Goal: Task Accomplishment & Management: Manage account settings

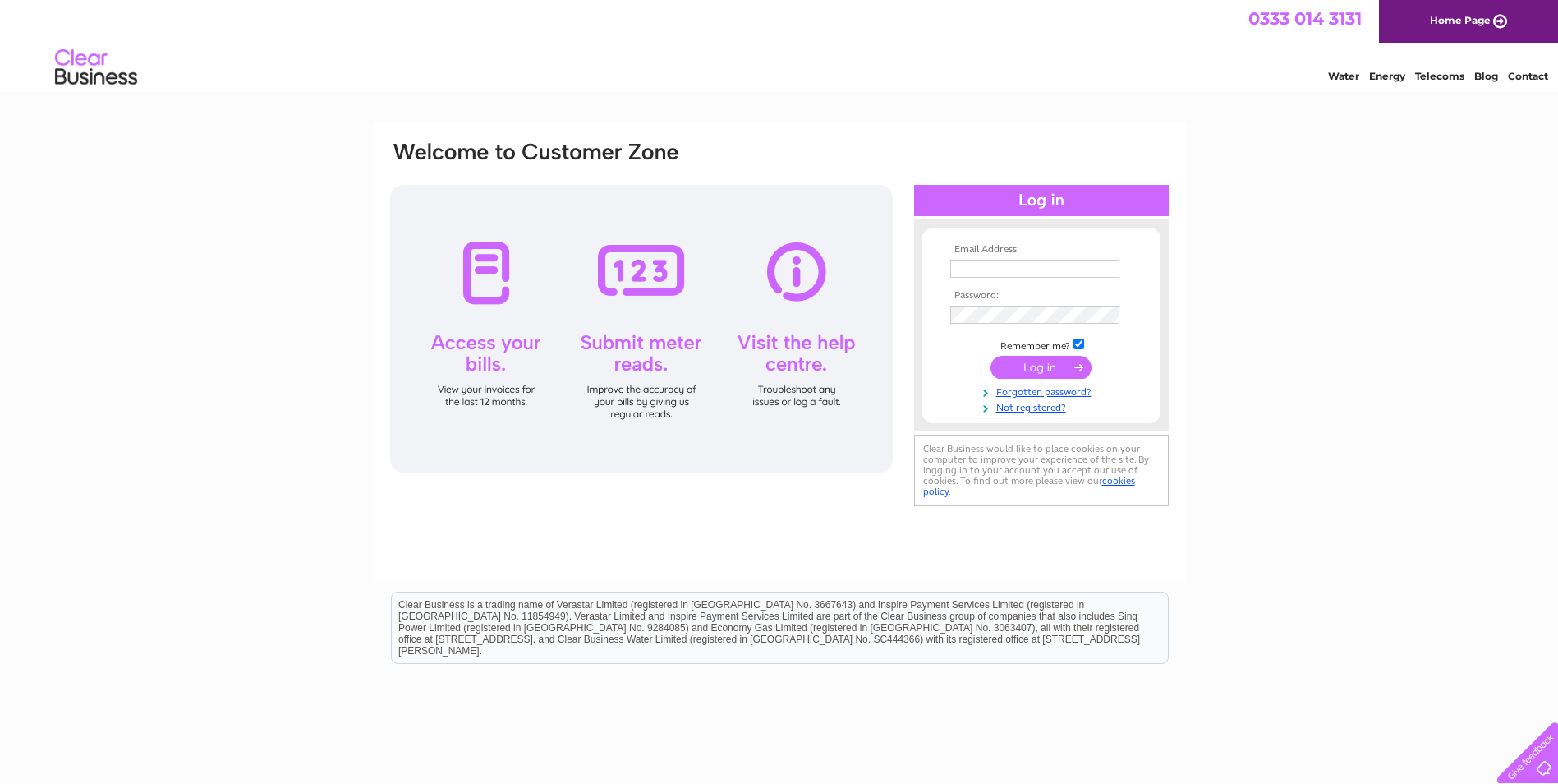
click at [998, 274] on input "text" at bounding box center [1035, 269] width 169 height 18
type input "accounts@mcsence.co.uk"
click at [990, 357] on input "submit" at bounding box center [1040, 368] width 101 height 23
click at [1020, 373] on input "submit" at bounding box center [1040, 368] width 101 height 23
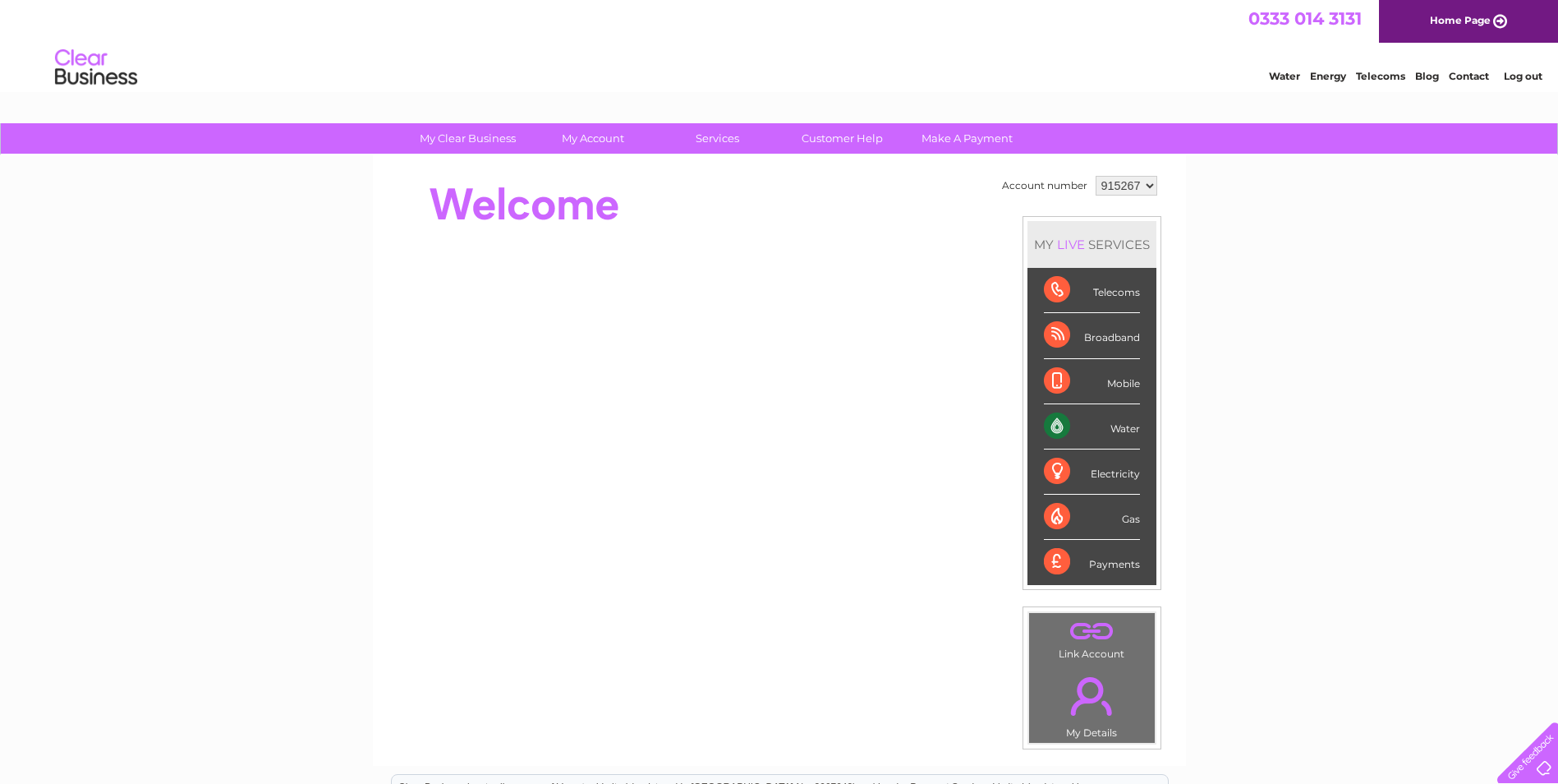
click at [1123, 190] on select "915267 915269 915270 929817 951258 952400 972041 973793" at bounding box center [1126, 185] width 62 height 19
select select "915269"
click at [1096, 176] on select "915267 915269 915270 929817 951258 952400 972041 973793" at bounding box center [1126, 185] width 62 height 19
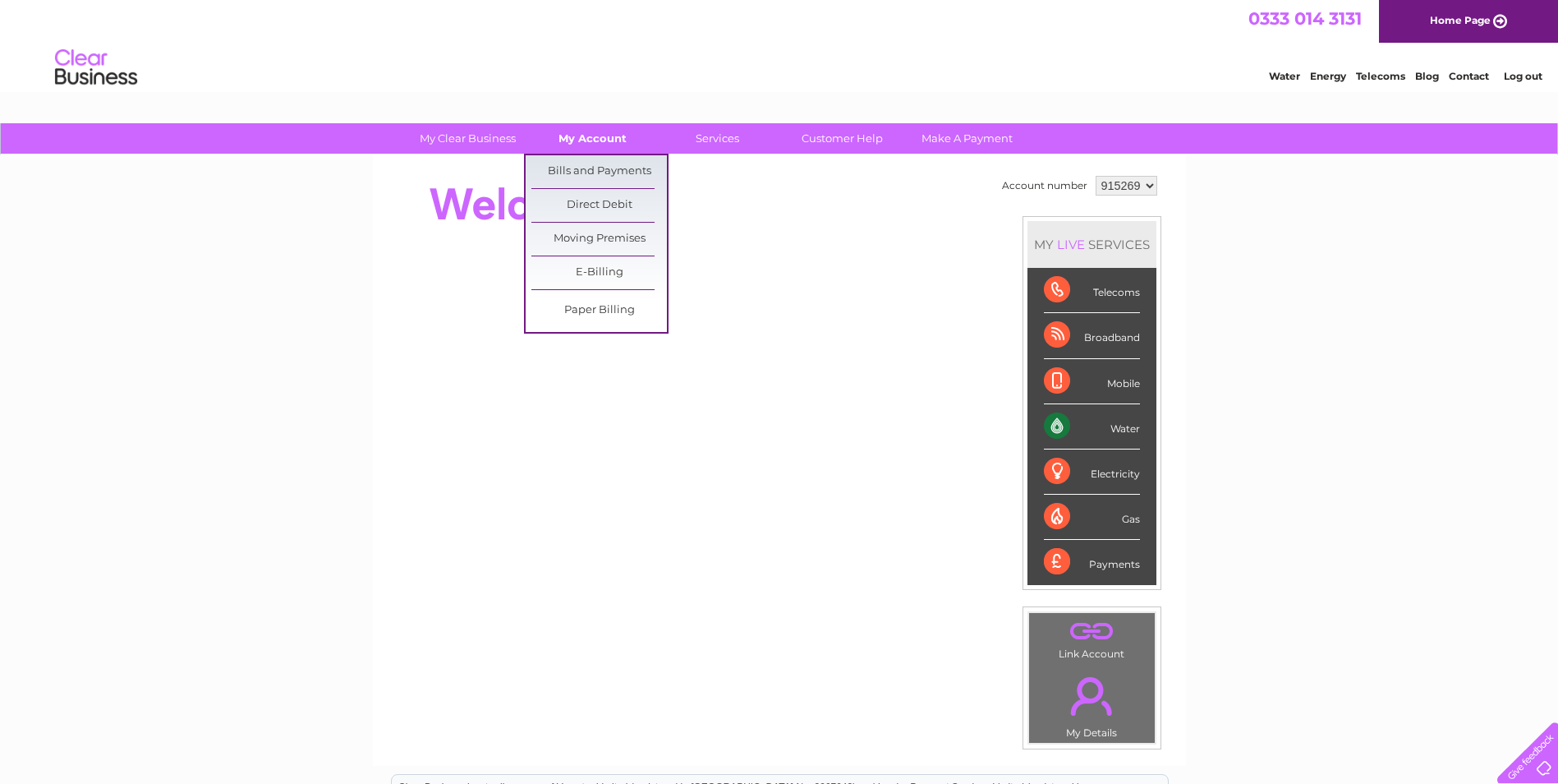
drag, startPoint x: 612, startPoint y: 133, endPoint x: 609, endPoint y: 145, distance: 12.4
click at [612, 132] on link "My Account" at bounding box center [593, 138] width 136 height 31
click at [600, 174] on link "Bills and Payments" at bounding box center [599, 172] width 136 height 33
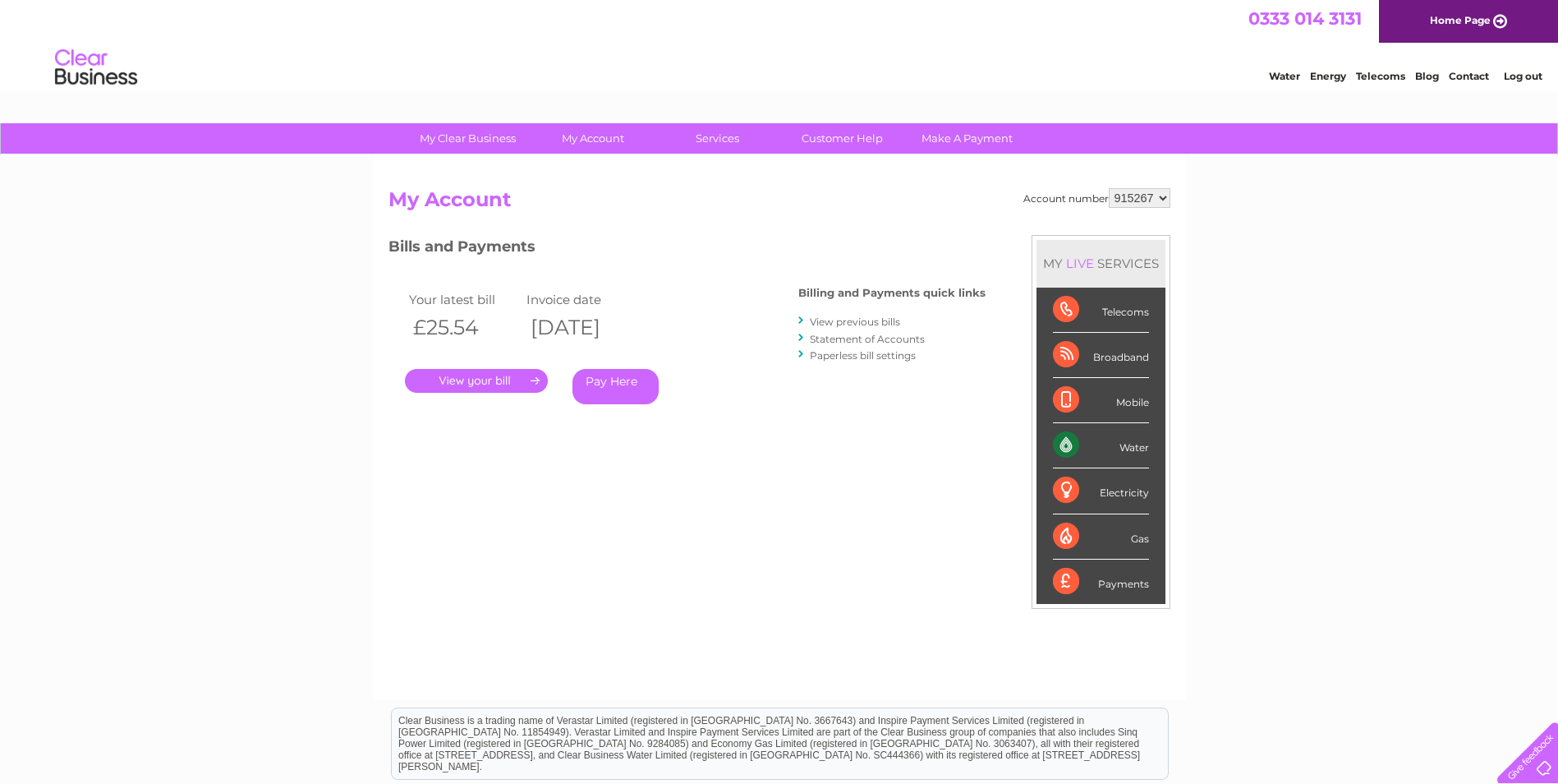
click at [857, 322] on link "View previous bills" at bounding box center [855, 321] width 91 height 12
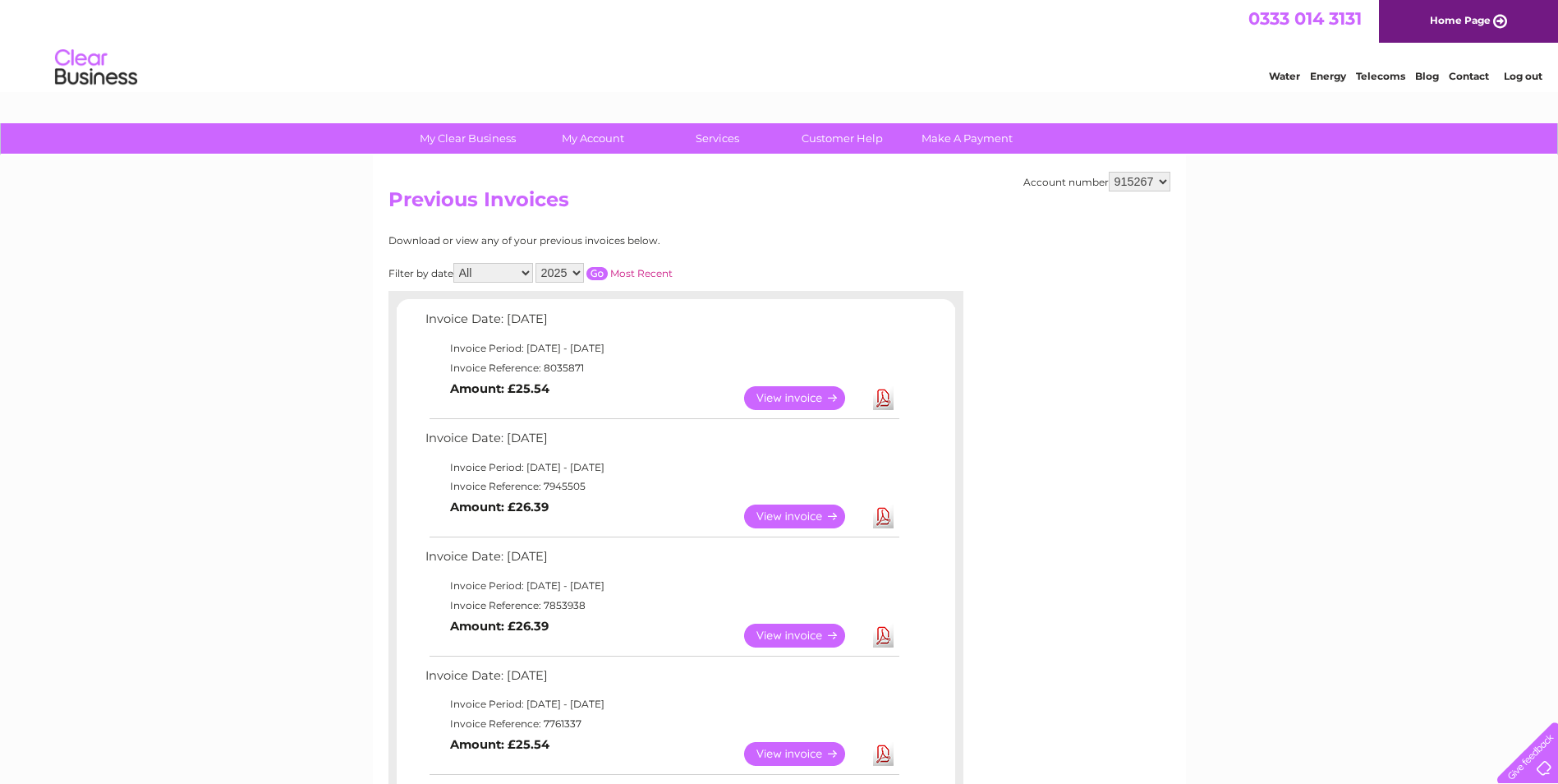
click at [1147, 179] on select "915267 915269 915270 929817 951258 952400 972041 973793" at bounding box center [1139, 181] width 62 height 19
click at [1109, 172] on select "915267 915269 915270 929817 951258 952400 972041 973793" at bounding box center [1139, 181] width 62 height 19
click at [801, 398] on link "View" at bounding box center [804, 398] width 121 height 24
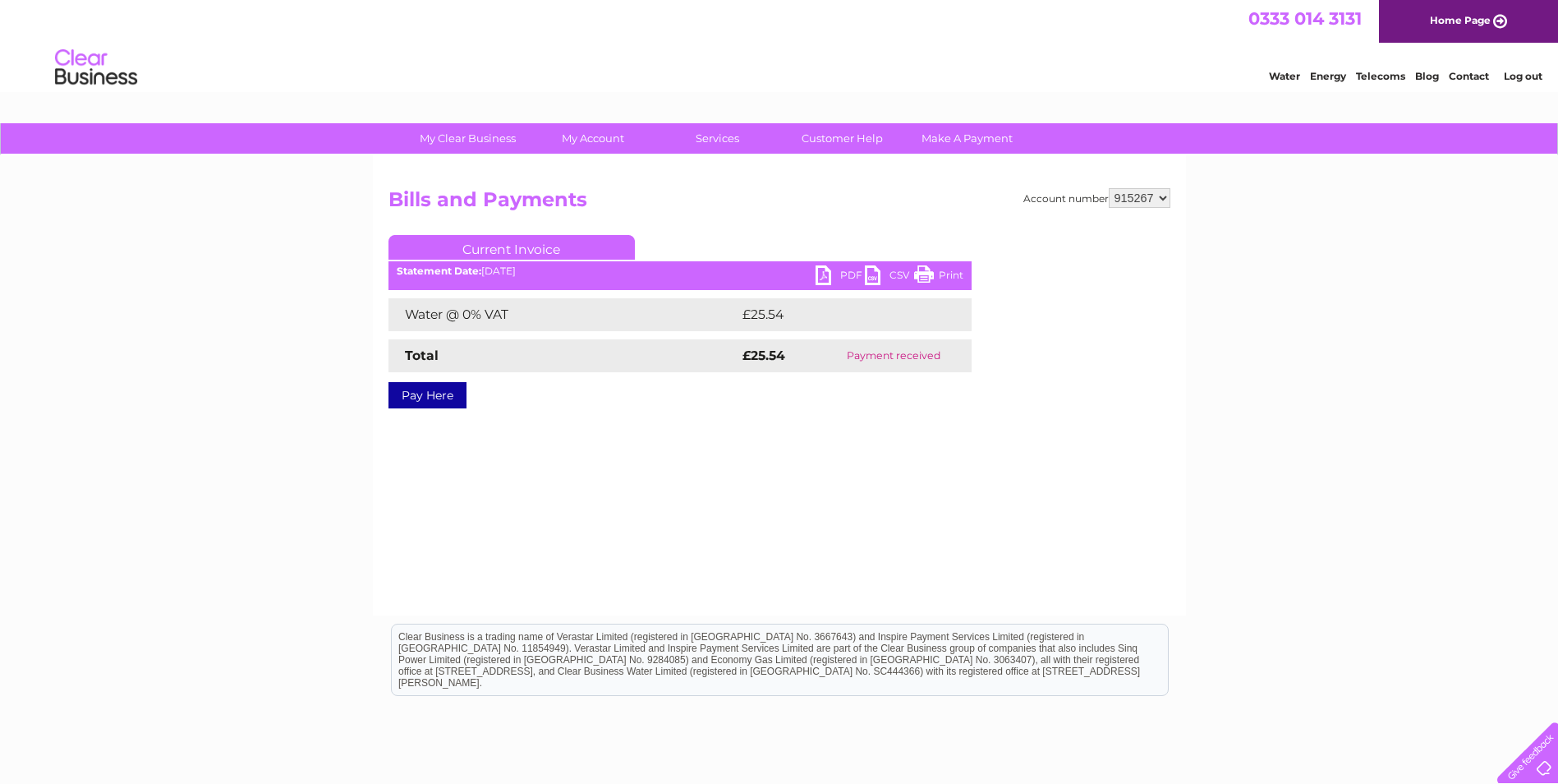
click at [1164, 202] on select "915267 915269 915270 929817 951258 952400 972041 973793" at bounding box center [1139, 197] width 62 height 19
select select "915269"
click at [1109, 188] on select "915267 915269 915270 929817 951258 952400 972041 973793" at bounding box center [1139, 197] width 62 height 19
click at [1125, 199] on select "915267 915269 915270 929817 951258 952400 972041 973793" at bounding box center [1139, 197] width 62 height 19
select select "915270"
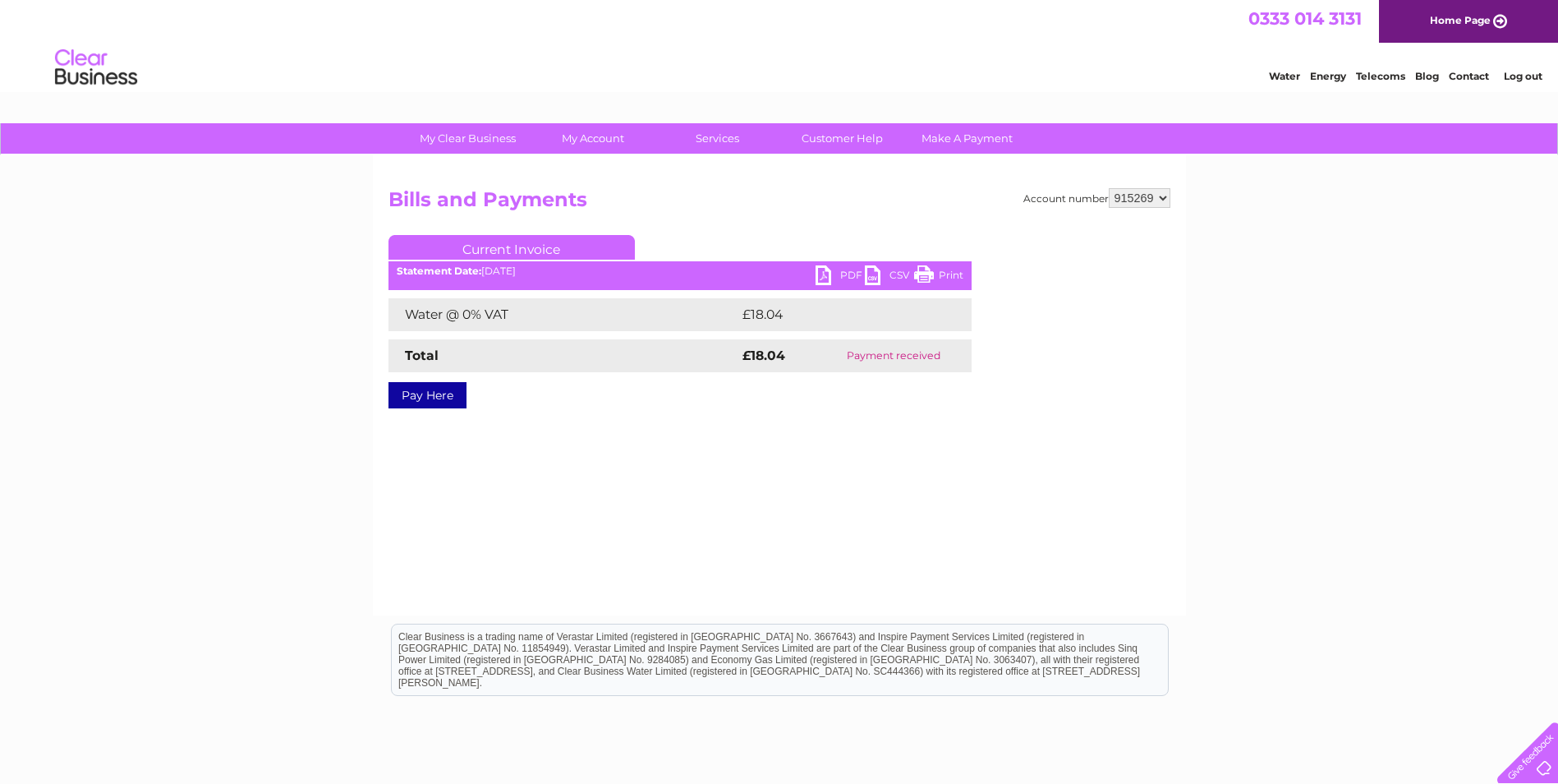
click at [1109, 188] on select "915267 915269 915270 929817 951258 952400 972041 973793" at bounding box center [1139, 197] width 62 height 19
drag, startPoint x: 1142, startPoint y: 195, endPoint x: 1139, endPoint y: 203, distance: 8.5
click at [1142, 195] on select "915267 915269 915270 929817 951258 952400 972041 973793" at bounding box center [1139, 197] width 62 height 19
select select "972041"
click at [1109, 188] on select "915267 915269 915270 929817 951258 952400 972041 973793" at bounding box center [1139, 197] width 62 height 19
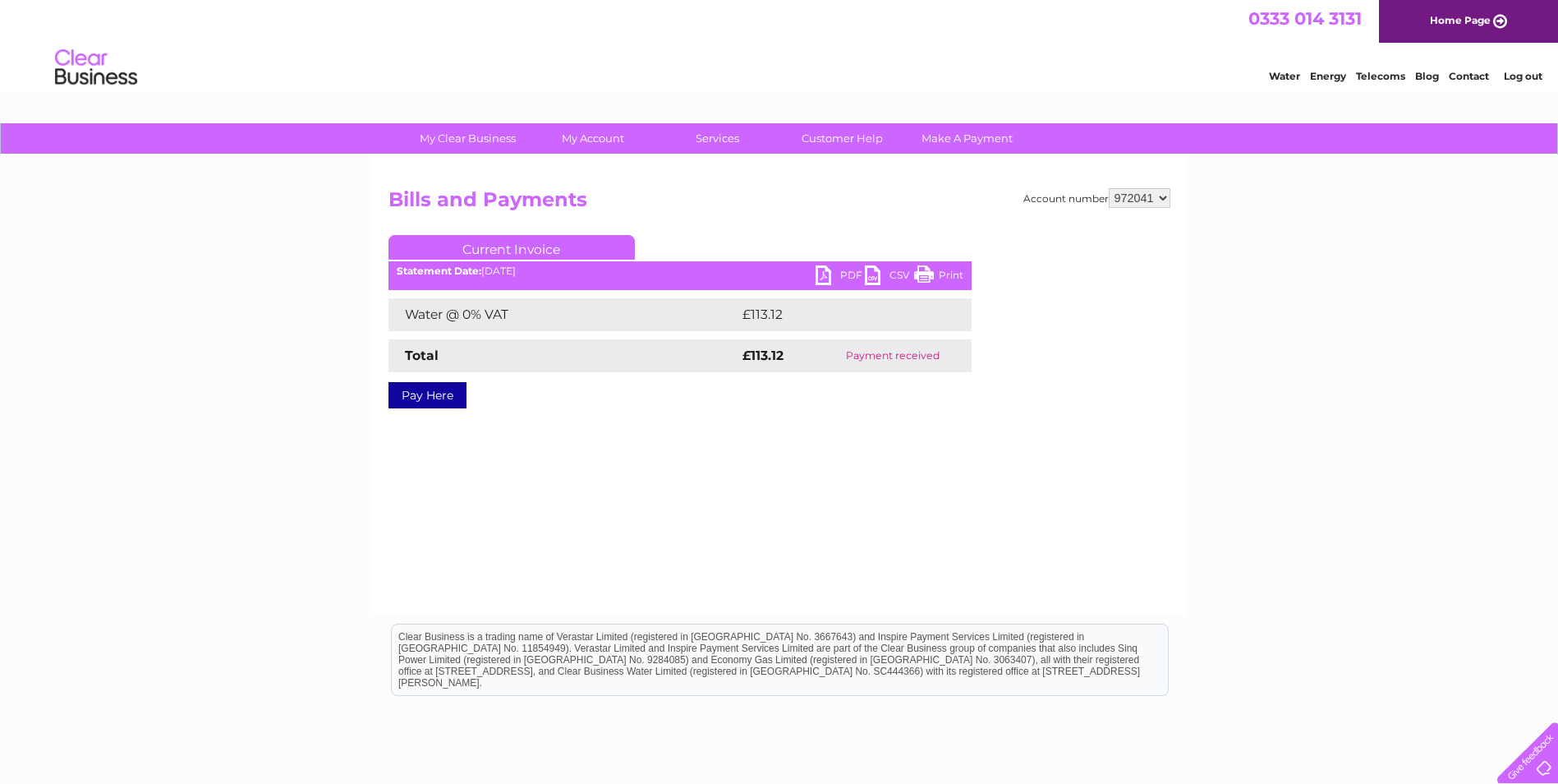
drag, startPoint x: 1152, startPoint y: 192, endPoint x: 1150, endPoint y: 210, distance: 18.1
click at [1152, 192] on select "915267 915269 915270 929817 951258 952400 972041 973793" at bounding box center [1139, 197] width 62 height 19
click at [1109, 188] on select "915267 915269 915270 929817 951258 952400 972041 973793" at bounding box center [1139, 197] width 62 height 19
drag, startPoint x: 1131, startPoint y: 188, endPoint x: 1137, endPoint y: 210, distance: 22.8
click at [1131, 188] on select "915267 915269 915270 929817 951258 952400 972041 973793" at bounding box center [1139, 197] width 62 height 19
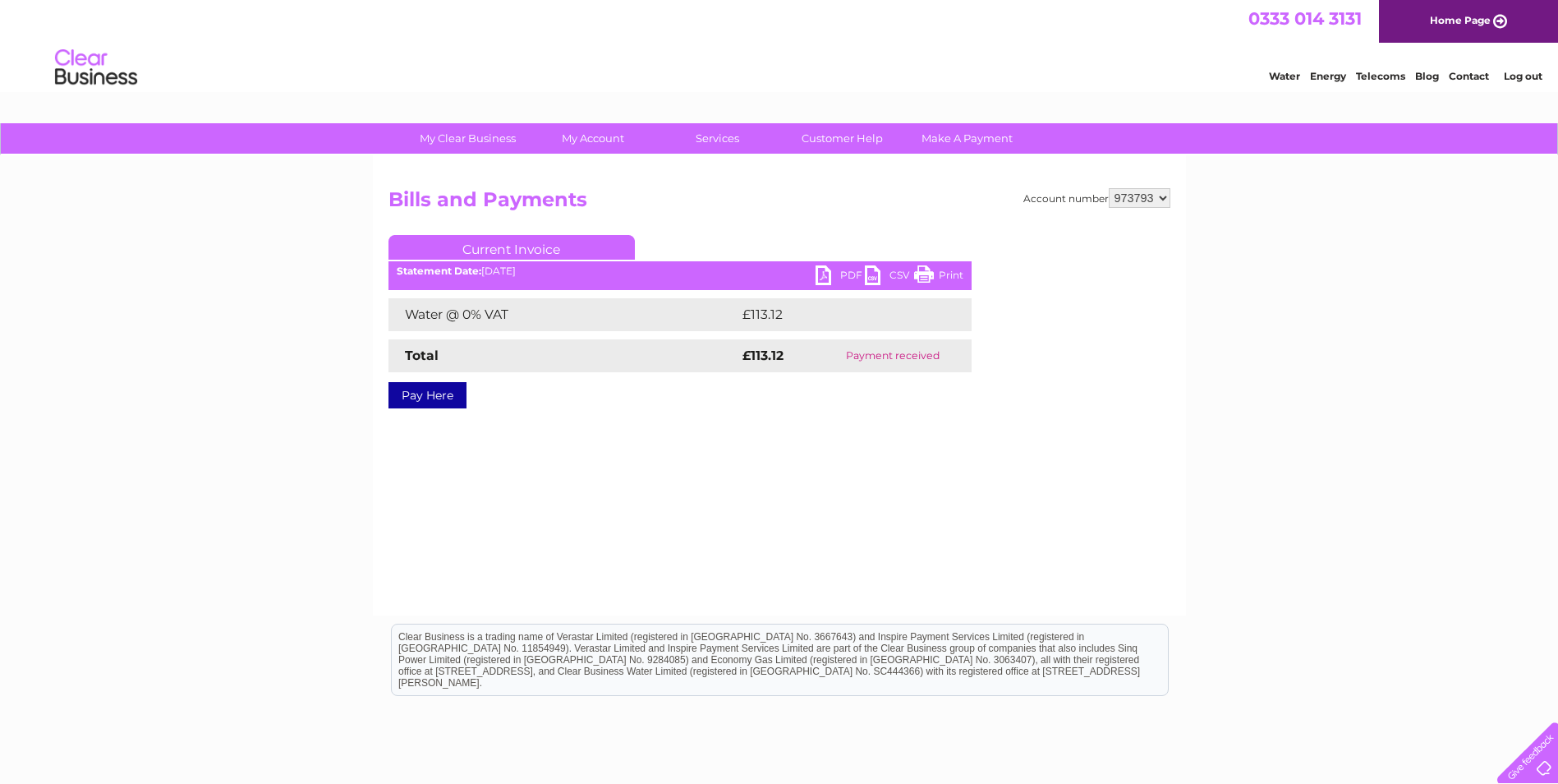
select select "972041"
click at [1109, 188] on select "915267 915269 915270 929817 951258 952400 972041 973793" at bounding box center [1139, 197] width 62 height 19
click at [1139, 206] on select "915267 915269 915270 929817 951258 952400 972041 973793" at bounding box center [1139, 197] width 62 height 19
select select "973793"
click at [1109, 188] on select "915267 915269 915270 929817 951258 952400 972041 973793" at bounding box center [1139, 197] width 62 height 19
